Goal: Information Seeking & Learning: Learn about a topic

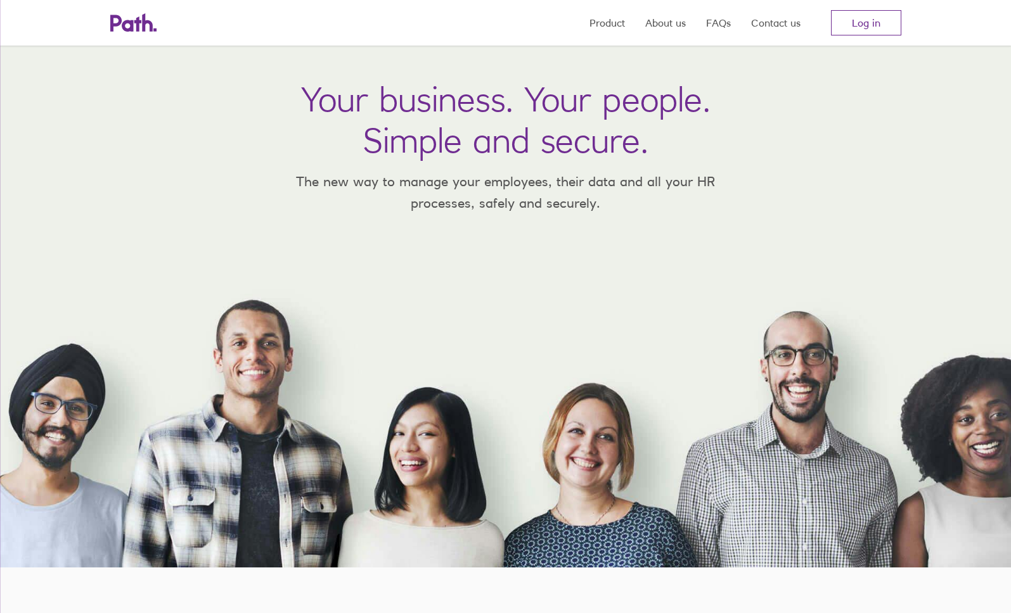
scroll to position [53, 0]
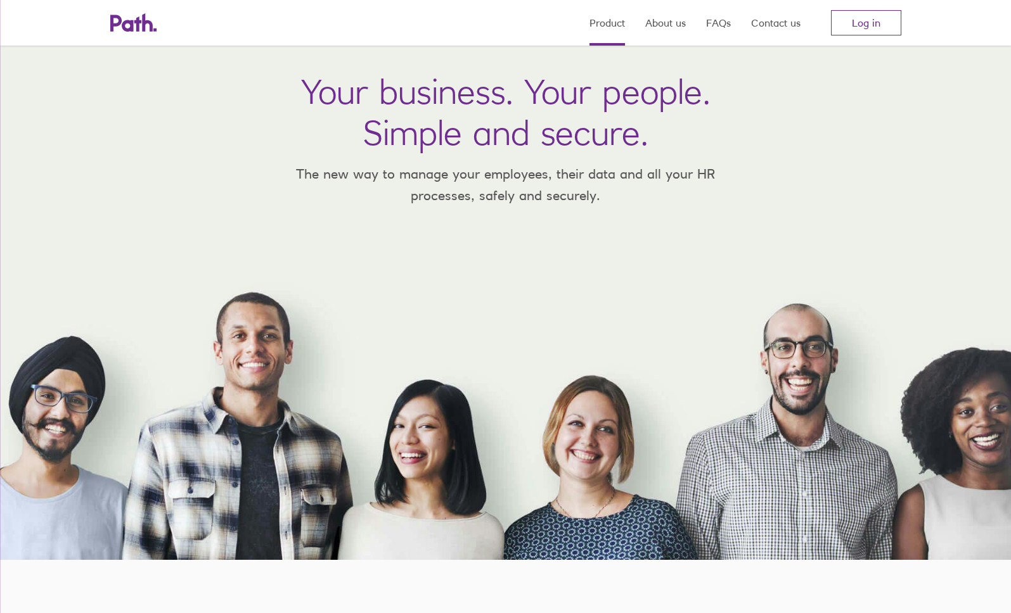
click at [615, 24] on link "Product" at bounding box center [606, 23] width 35 height 46
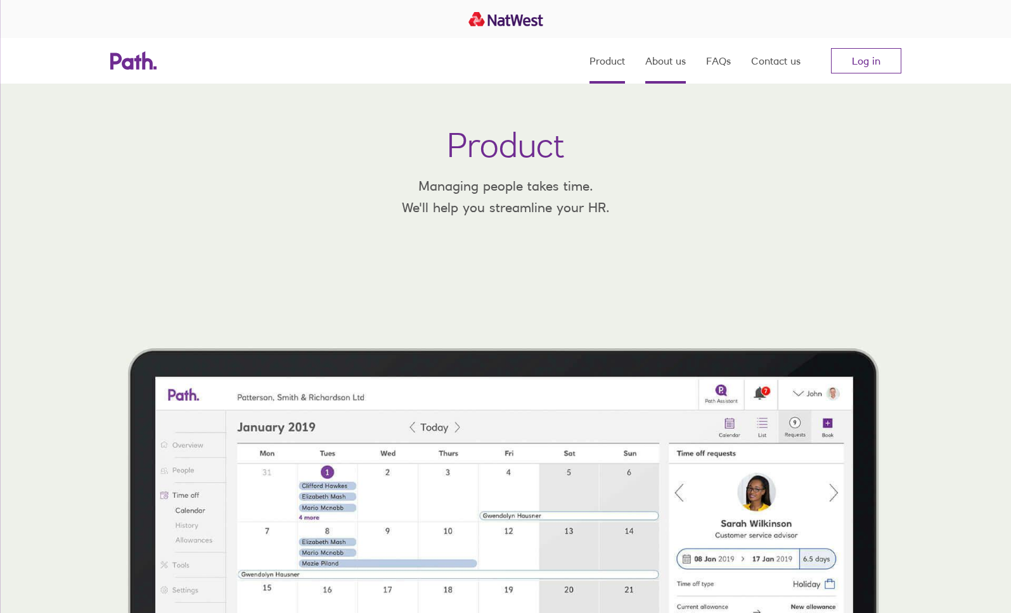
click at [656, 68] on link "About us" at bounding box center [665, 61] width 41 height 46
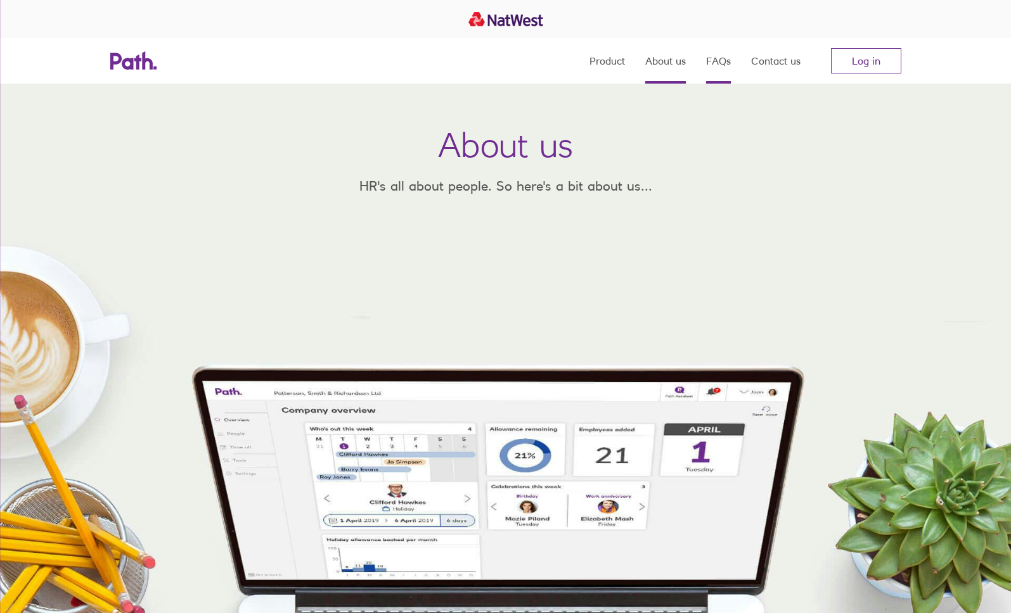
click at [726, 65] on link "FAQs" at bounding box center [718, 61] width 25 height 46
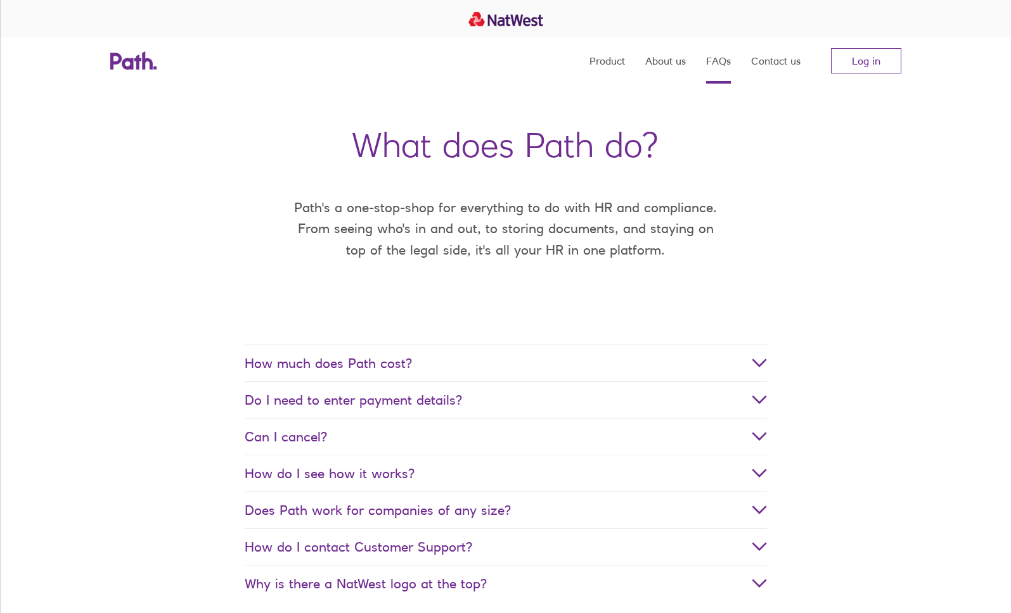
click at [625, 359] on span "How much does Path cost?" at bounding box center [506, 364] width 522 height 16
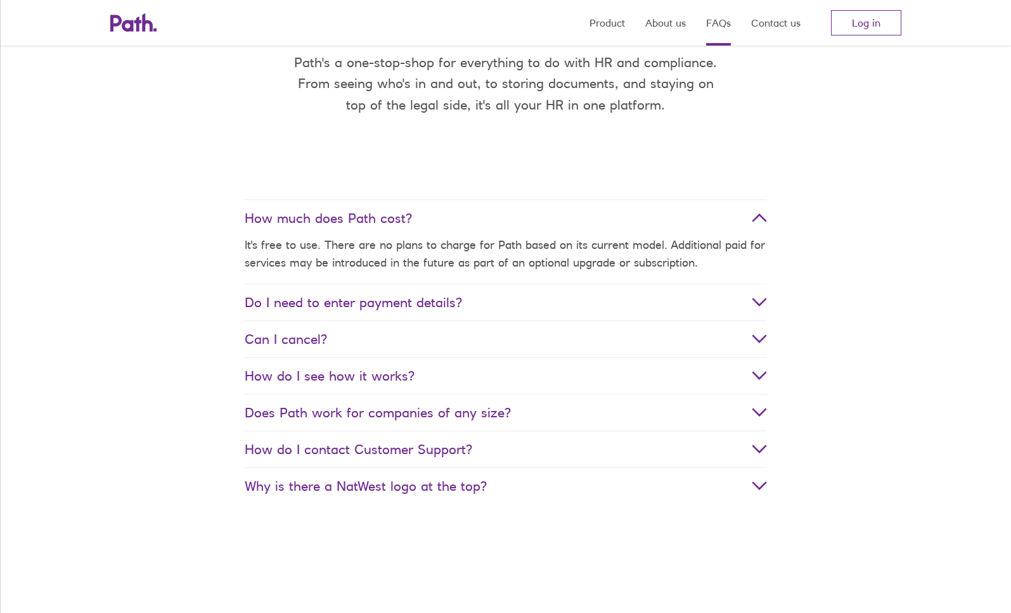
scroll to position [146, 0]
click at [615, 349] on dt "Can I cancel?" at bounding box center [506, 338] width 522 height 37
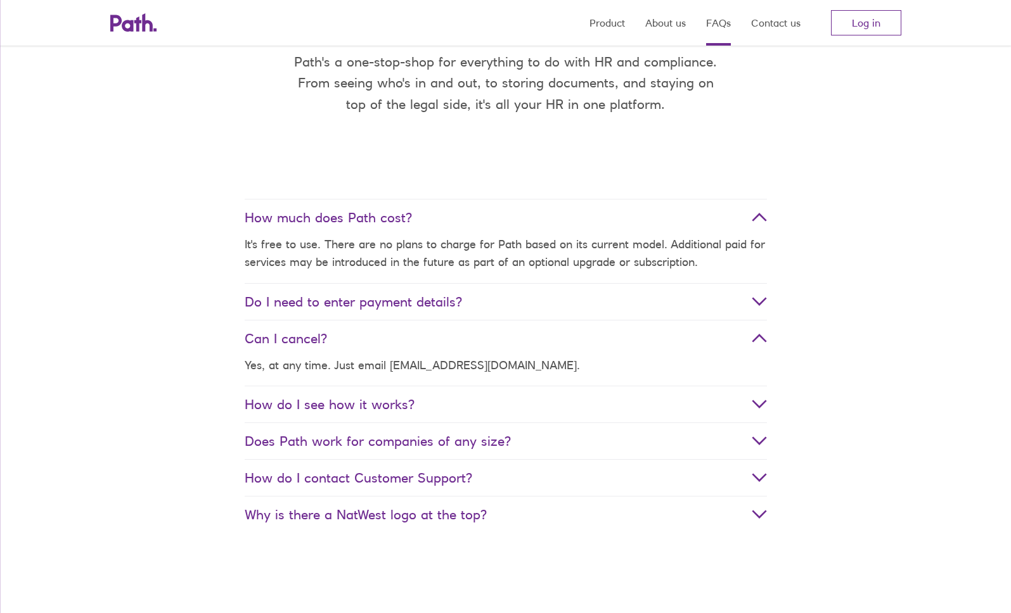
click at [610, 395] on dt "How do I see how it works?" at bounding box center [506, 404] width 522 height 37
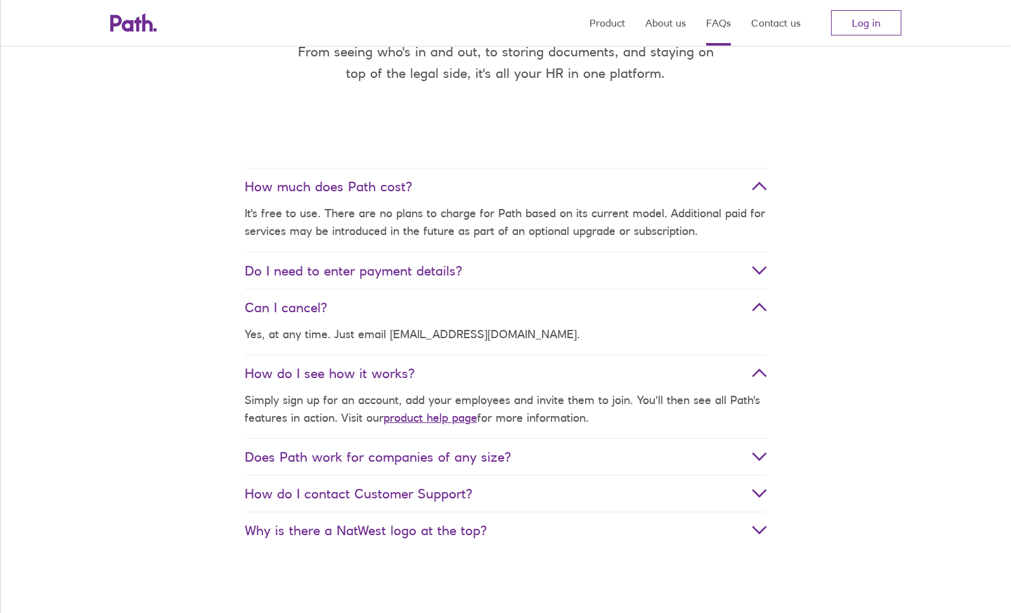
scroll to position [189, 0]
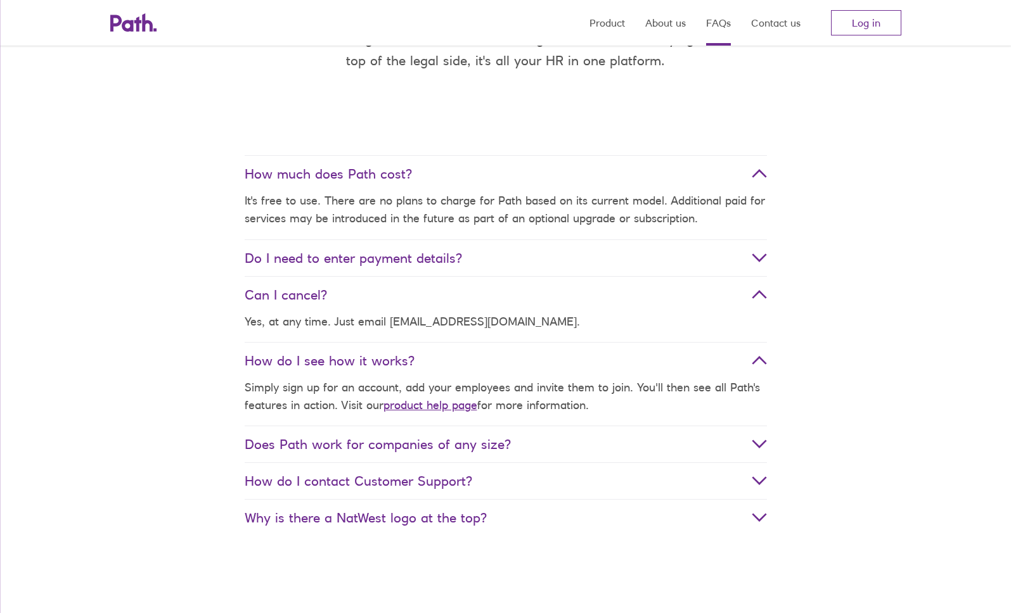
click at [518, 448] on span "Does Path work for companies of any size?" at bounding box center [506, 445] width 522 height 16
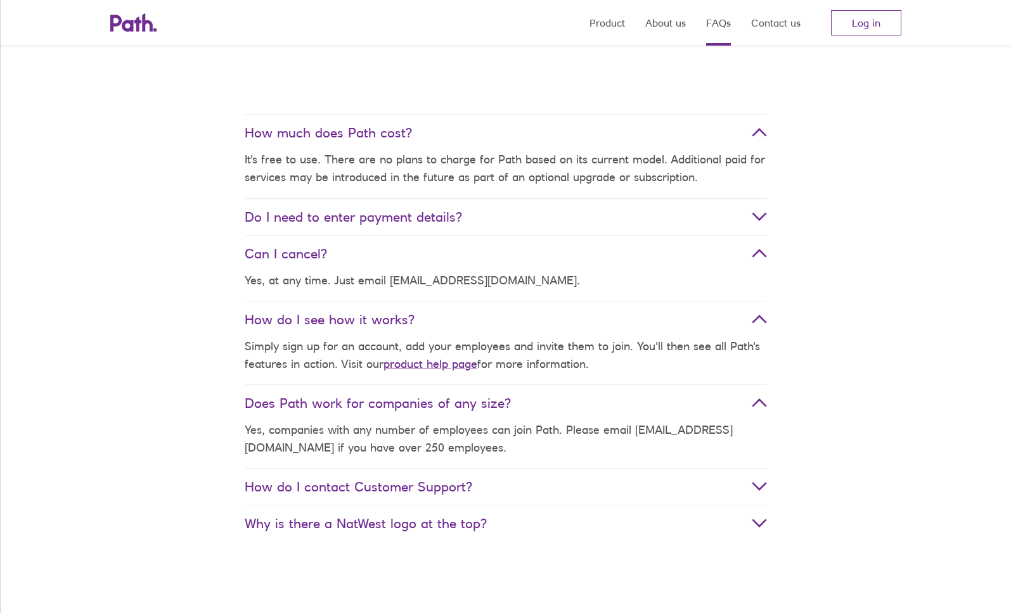
scroll to position [235, 0]
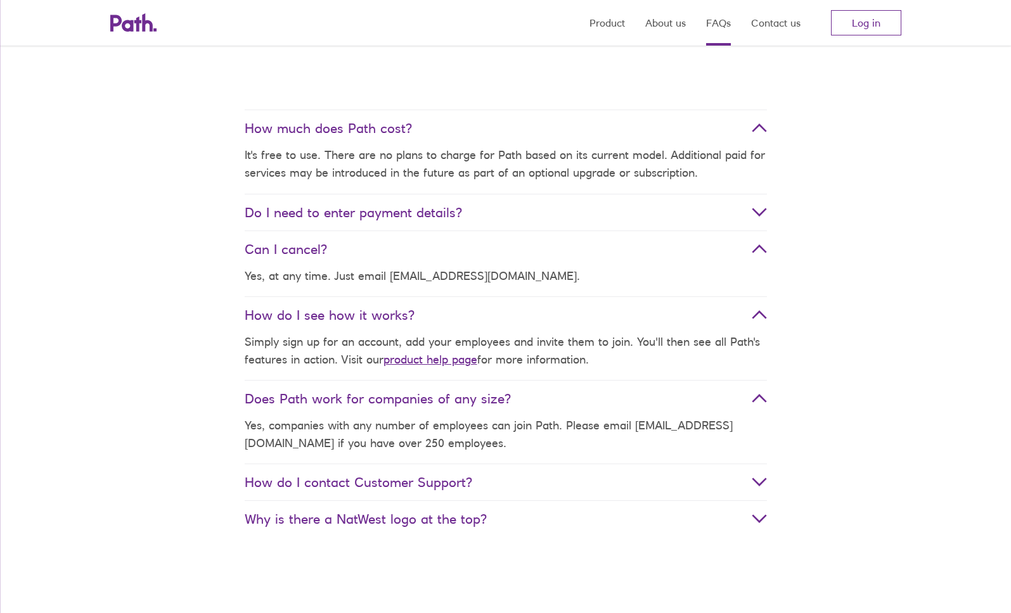
click at [544, 491] on dt "How do I contact Customer Support?" at bounding box center [506, 482] width 522 height 37
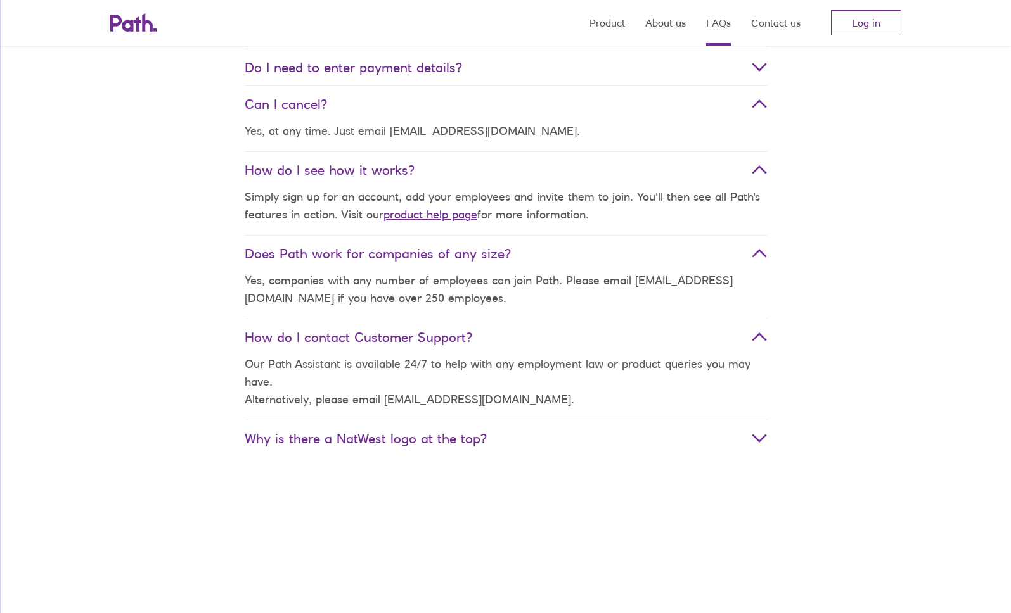
scroll to position [390, 0]
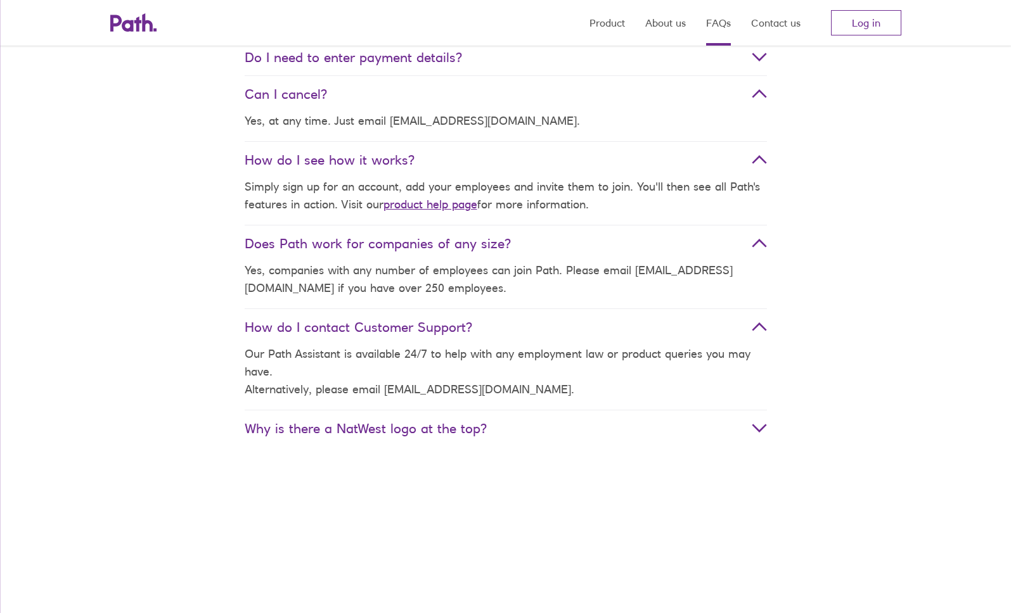
click at [511, 443] on dt "Why is there a NatWest logo at the top?" at bounding box center [506, 428] width 522 height 37
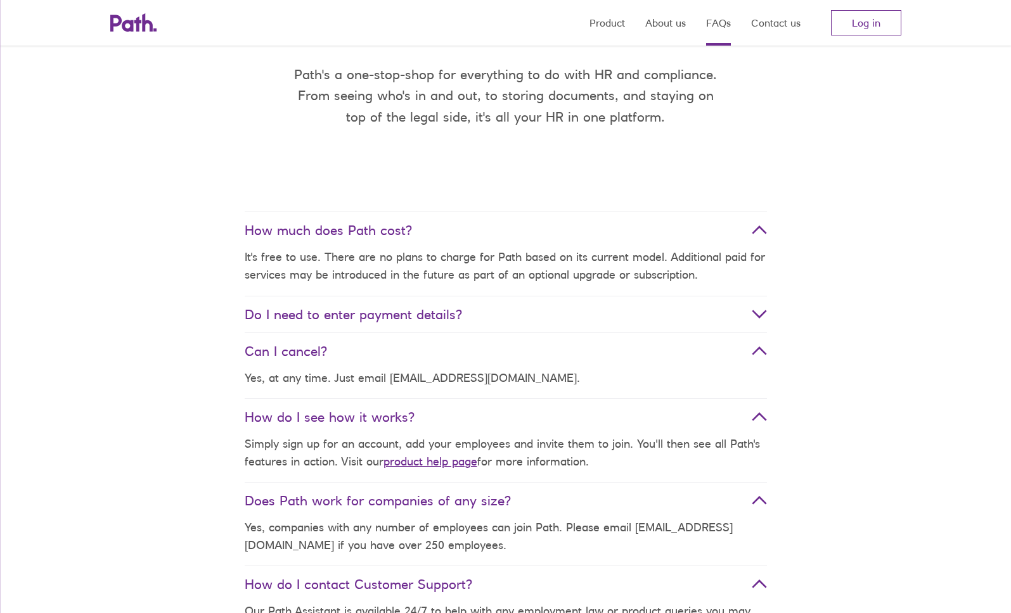
scroll to position [0, 0]
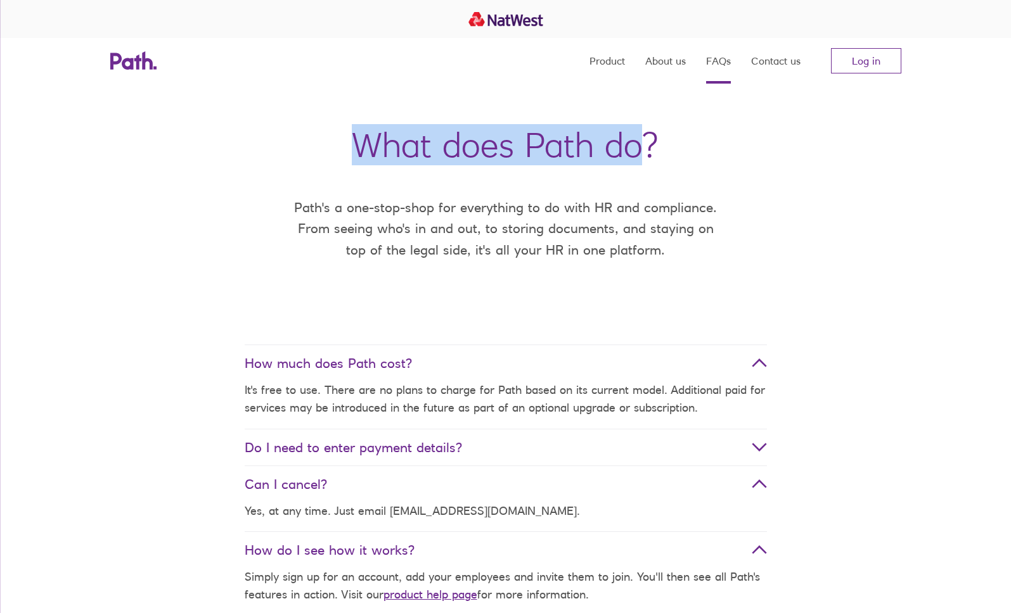
drag, startPoint x: 641, startPoint y: 148, endPoint x: 362, endPoint y: 146, distance: 278.2
click at [362, 146] on h1 "What does Path do?" at bounding box center [505, 144] width 307 height 41
copy h1 "What does Path do"
click at [602, 64] on link "Product" at bounding box center [606, 61] width 35 height 46
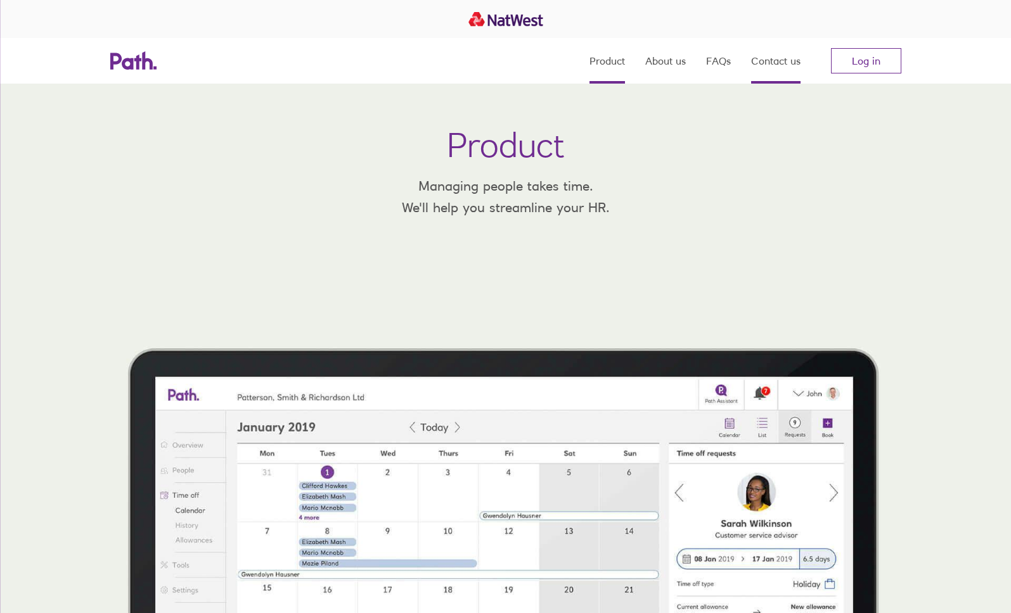
click at [797, 62] on link "Contact us" at bounding box center [775, 61] width 49 height 46
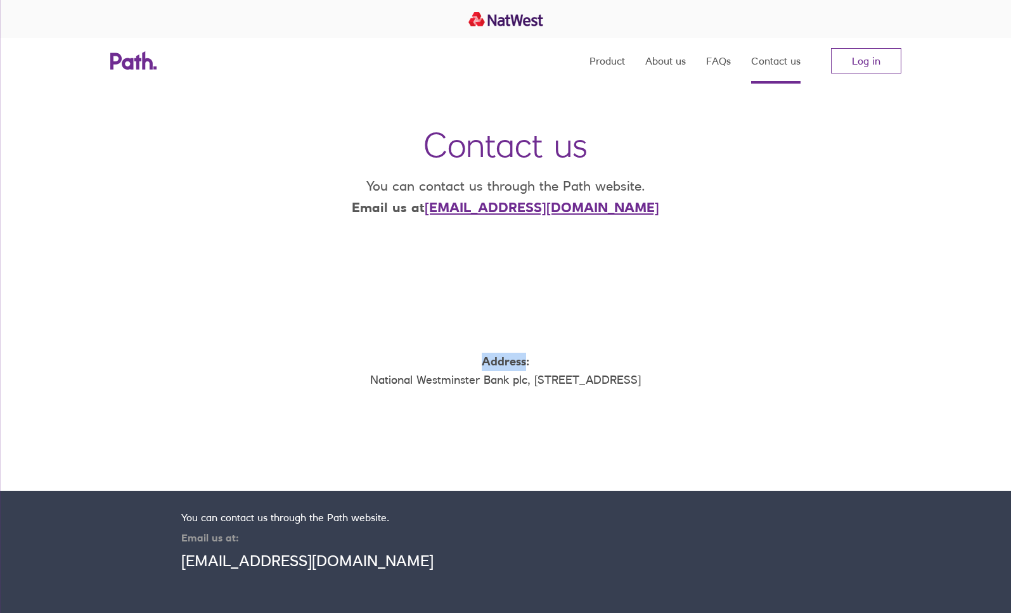
click at [498, 365] on strong "Address:" at bounding box center [506, 361] width 48 height 13
